Goal: Transaction & Acquisition: Purchase product/service

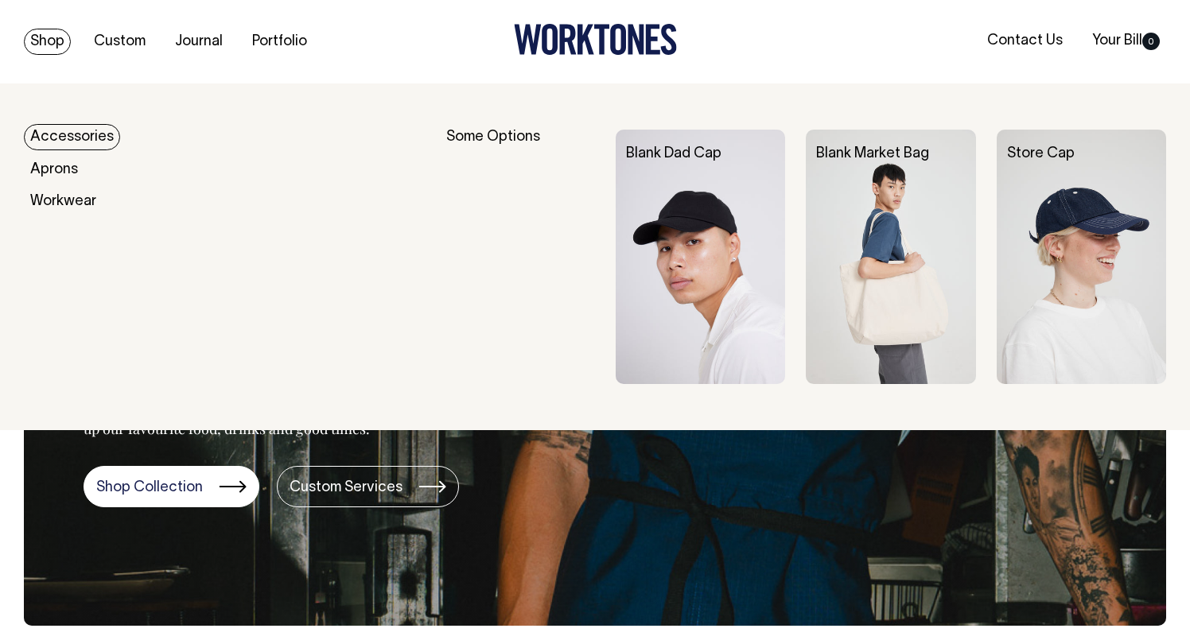
click at [55, 41] on link "Shop" at bounding box center [47, 42] width 47 height 26
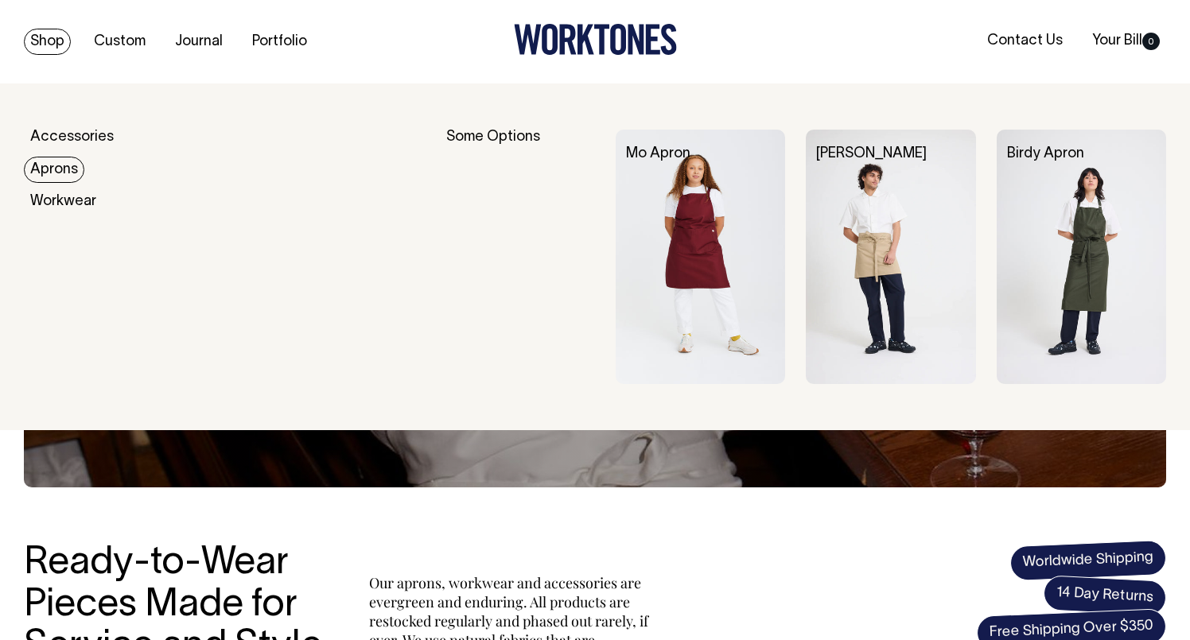
click at [62, 167] on link "Aprons" at bounding box center [54, 170] width 60 height 26
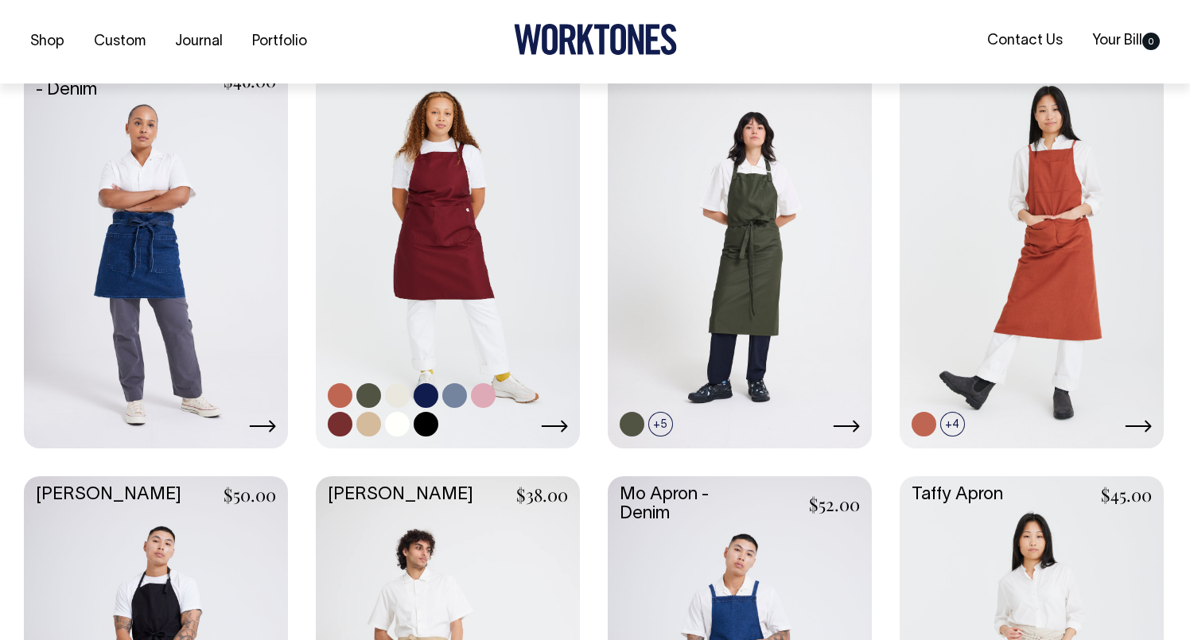
scroll to position [720, 0]
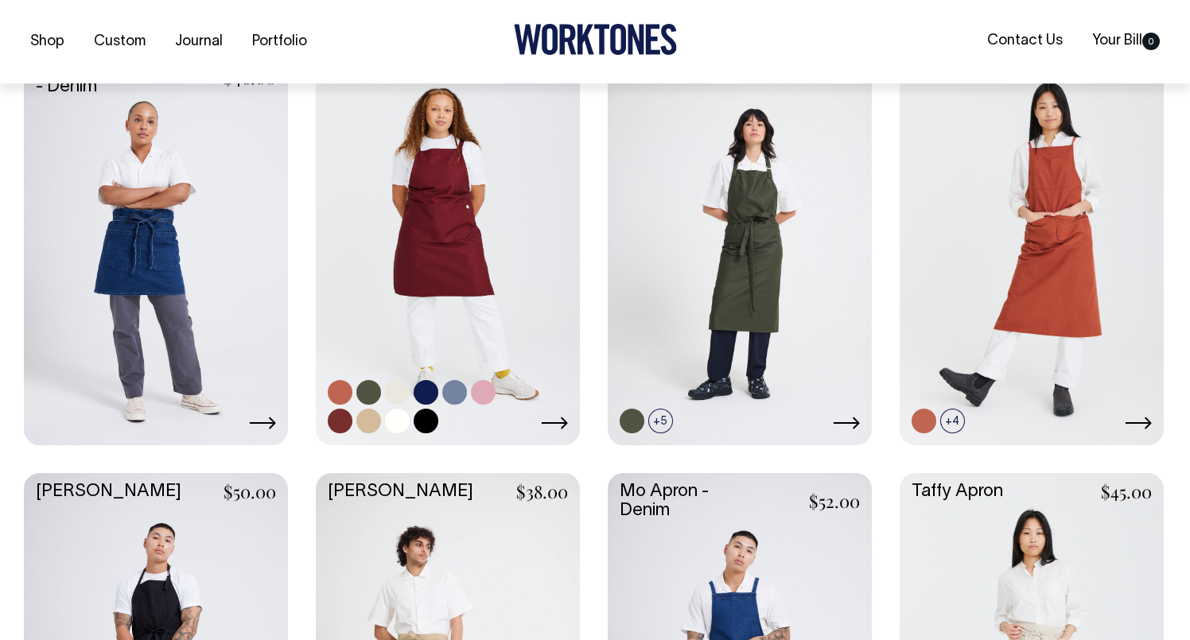
click at [445, 272] on link at bounding box center [448, 245] width 264 height 393
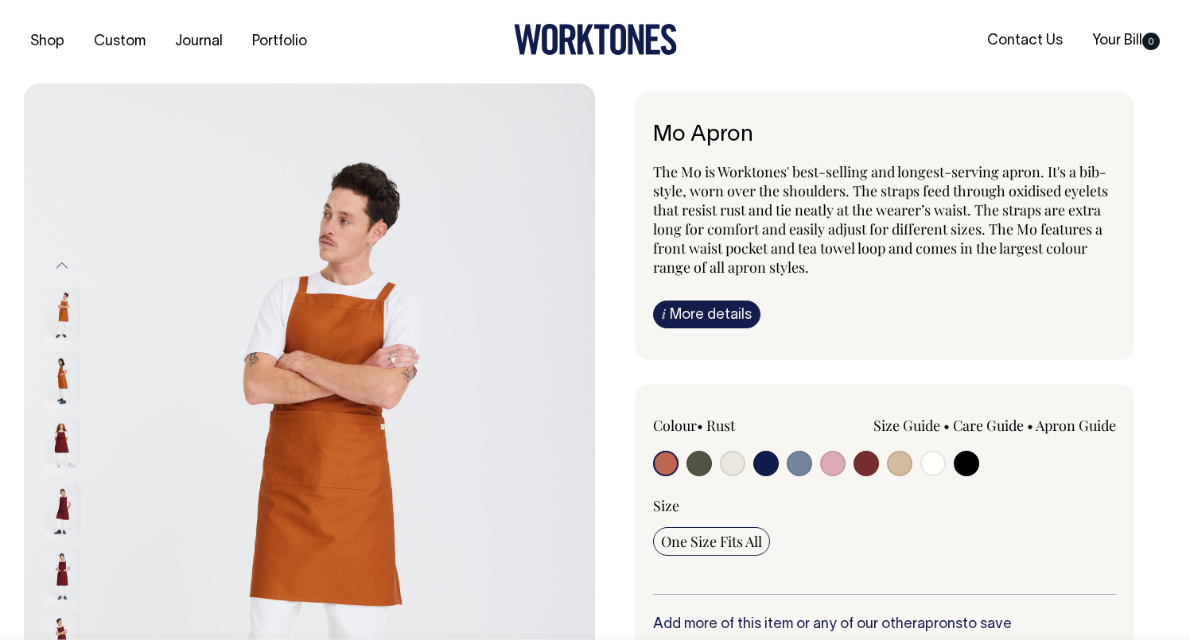
click at [701, 468] on input "radio" at bounding box center [698, 463] width 25 height 25
radio input "true"
select select "Olive"
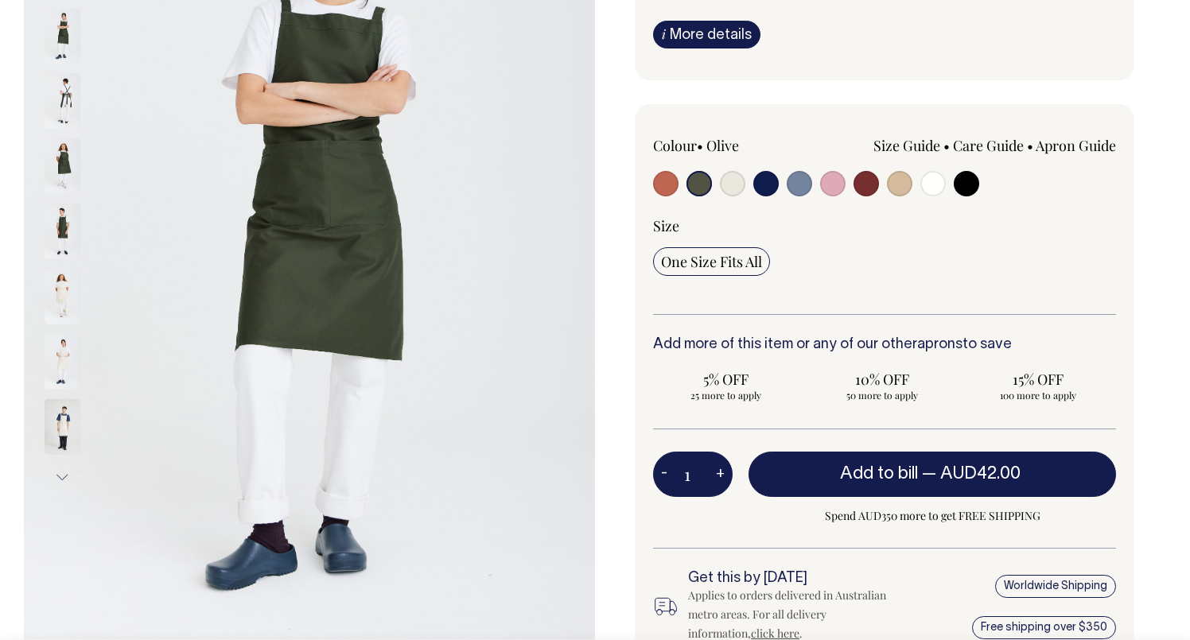
scroll to position [281, 0]
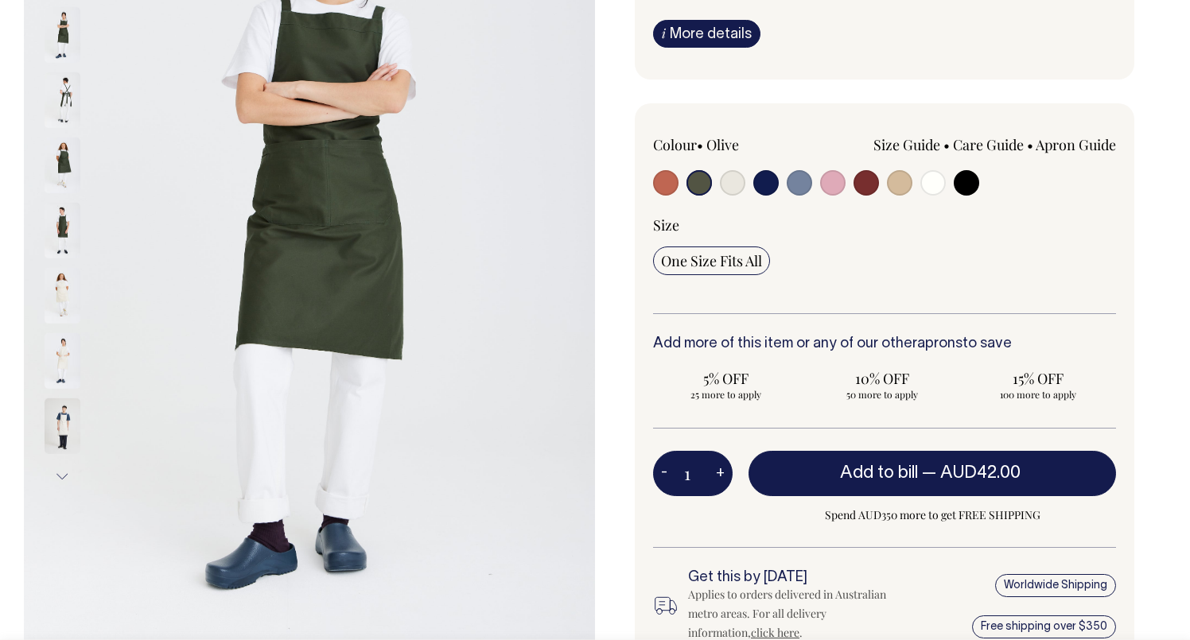
click at [913, 239] on div "Size One Size Fits All" at bounding box center [884, 265] width 463 height 98
click at [1010, 240] on div "Size One Size Fits All" at bounding box center [884, 265] width 463 height 98
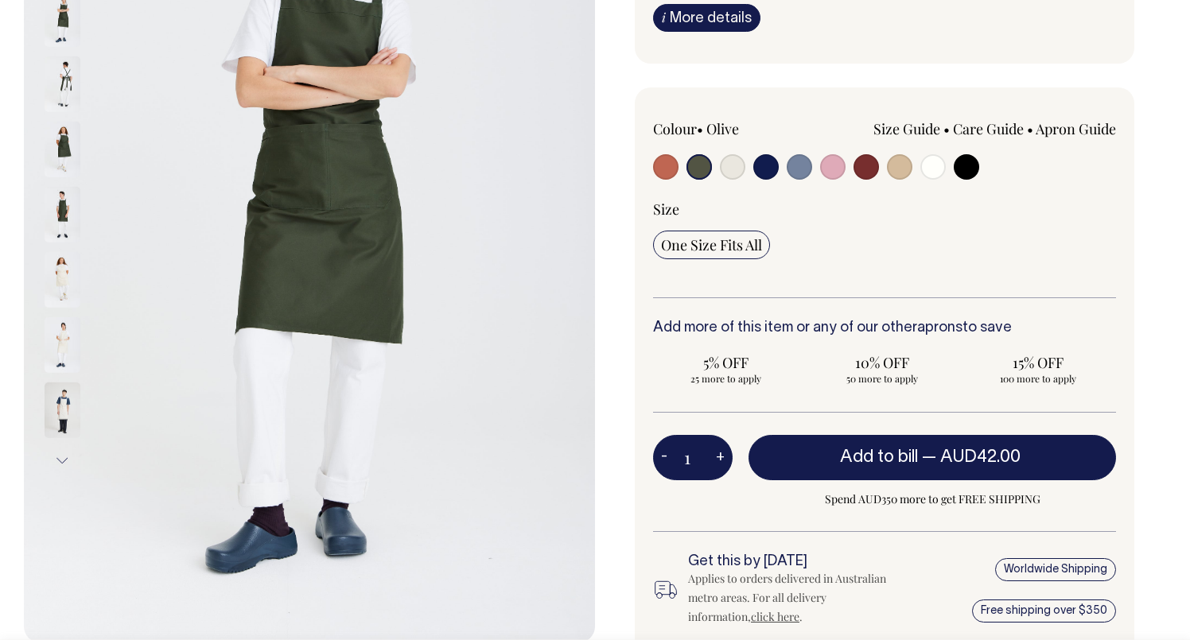
click at [943, 248] on div "One Size Fits All" at bounding box center [884, 245] width 463 height 29
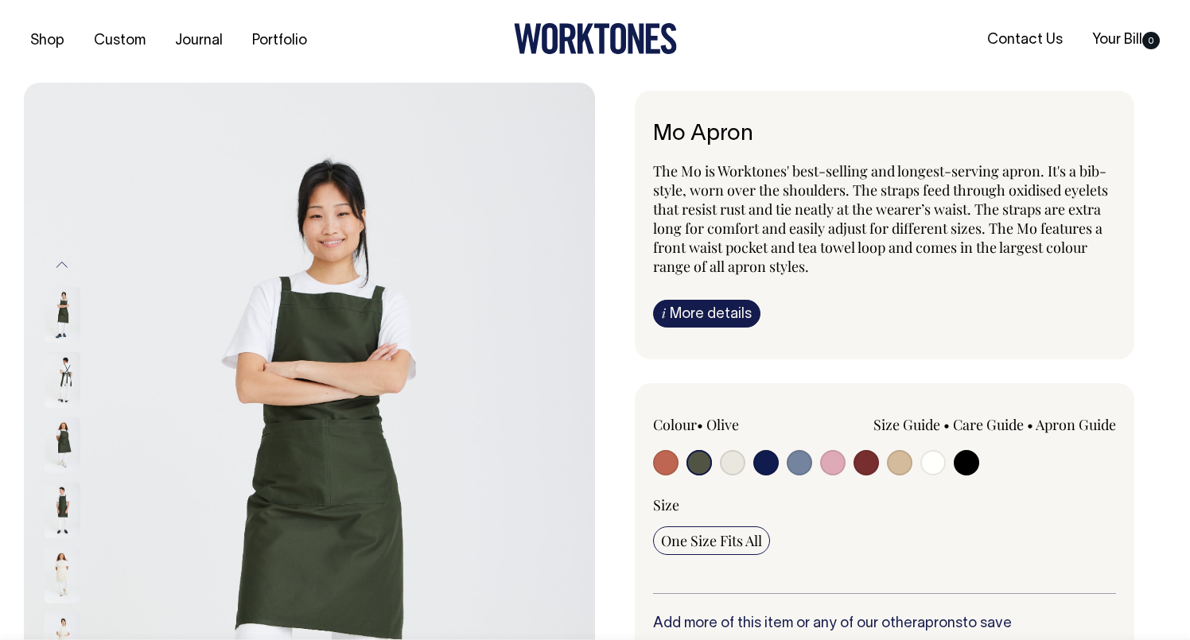
scroll to position [0, 0]
